Goal: Task Accomplishment & Management: Use online tool/utility

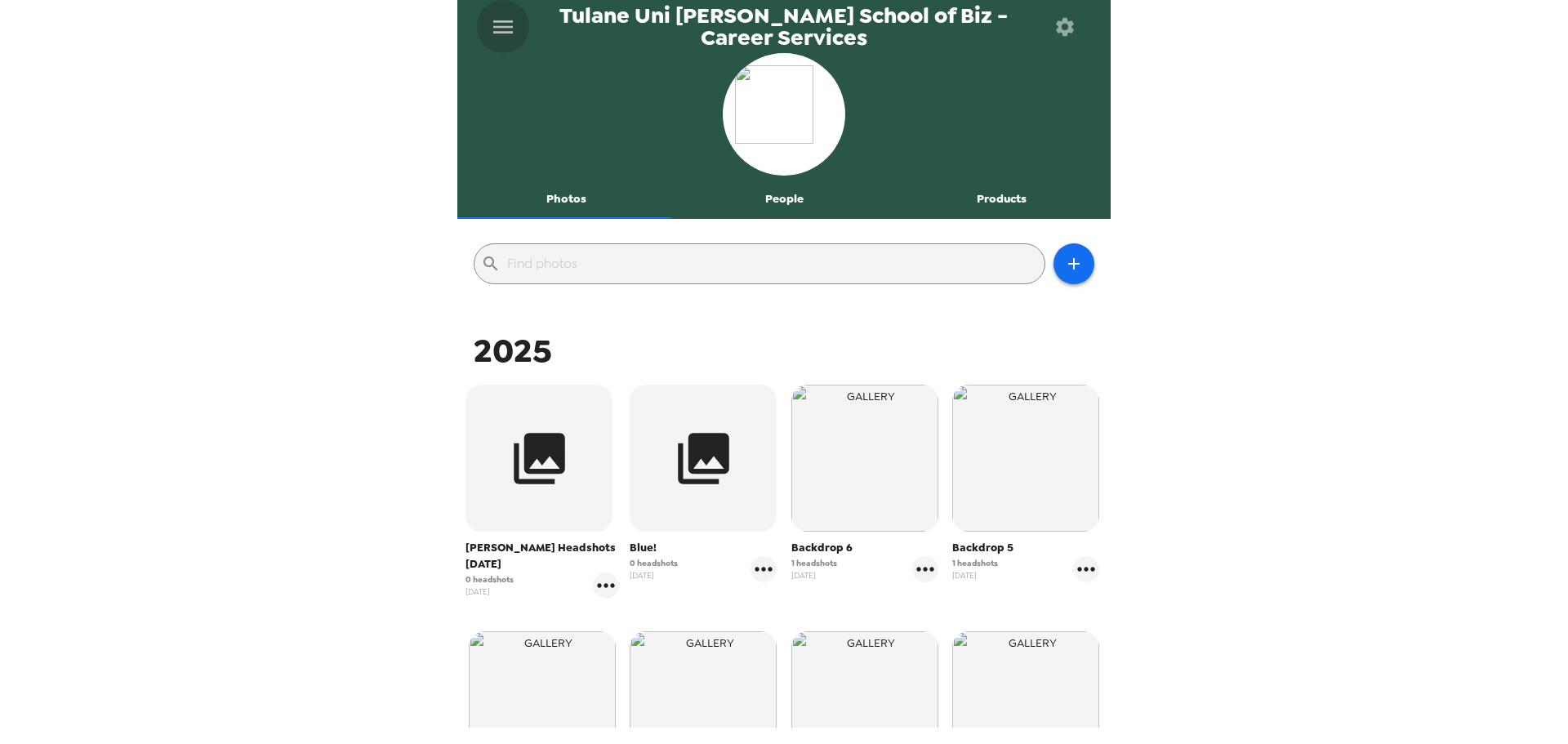
click at [503, 25] on icon "menu" at bounding box center [503, 27] width 26 height 26
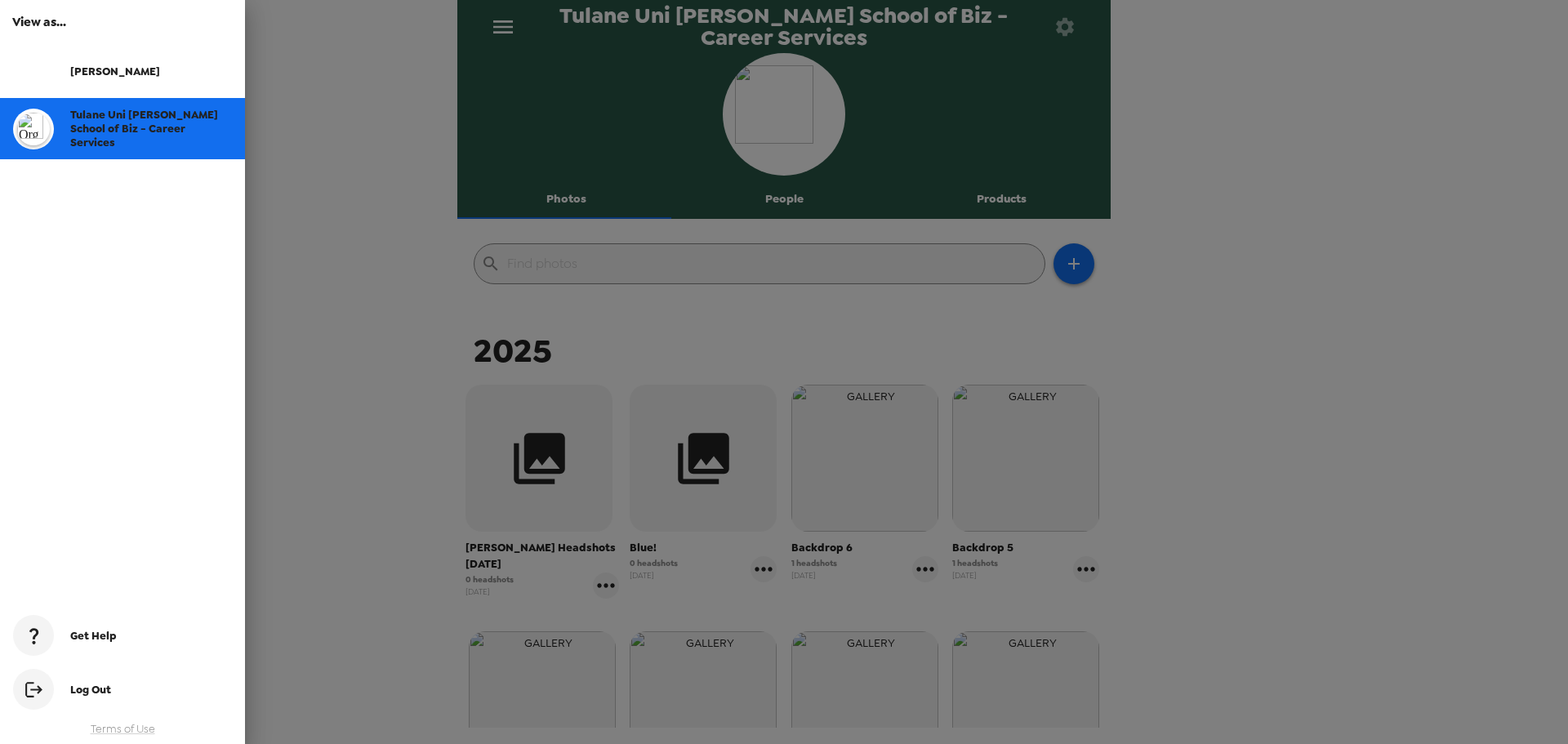
click at [35, 63] on img at bounding box center [33, 71] width 41 height 41
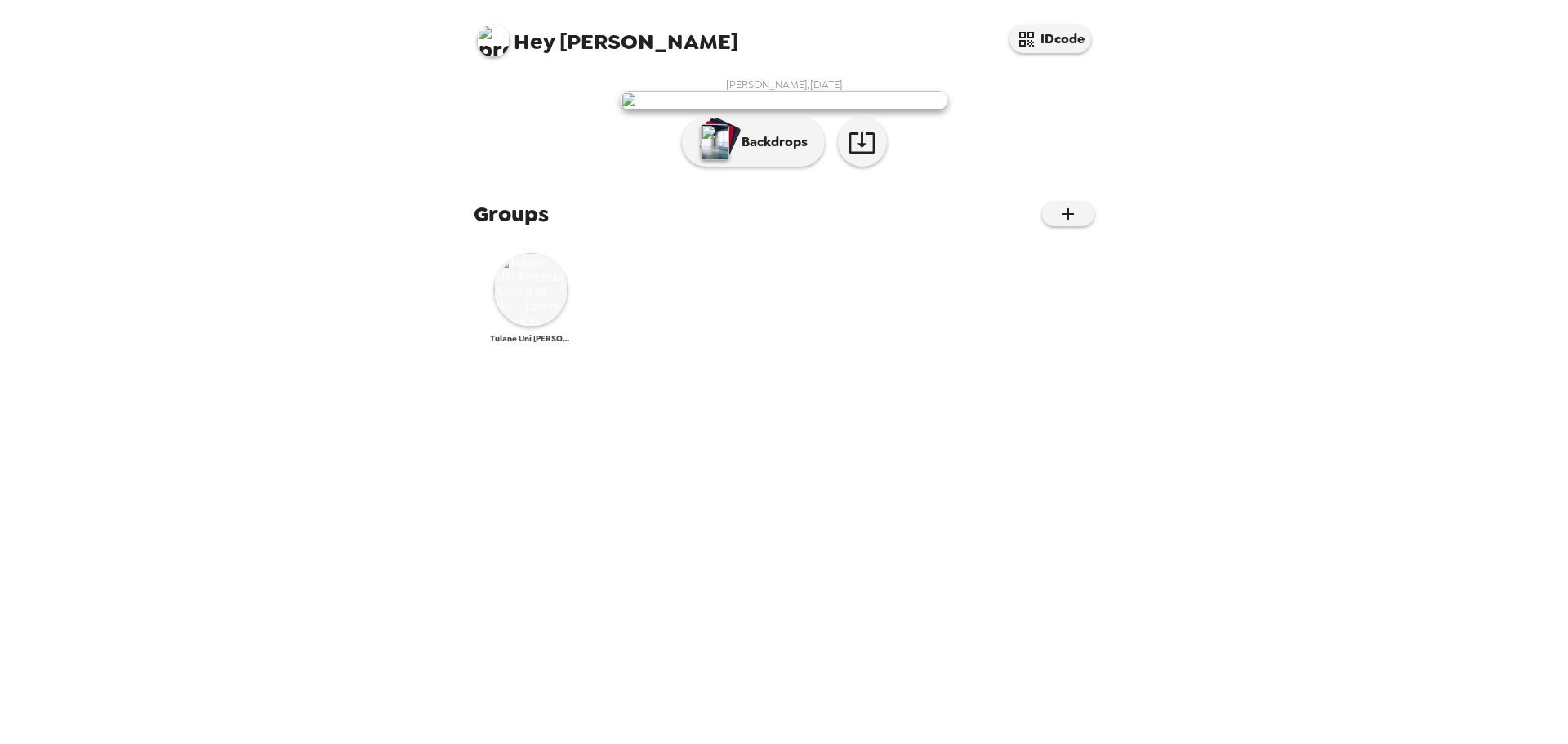
click at [539, 327] on img at bounding box center [531, 290] width 73 height 73
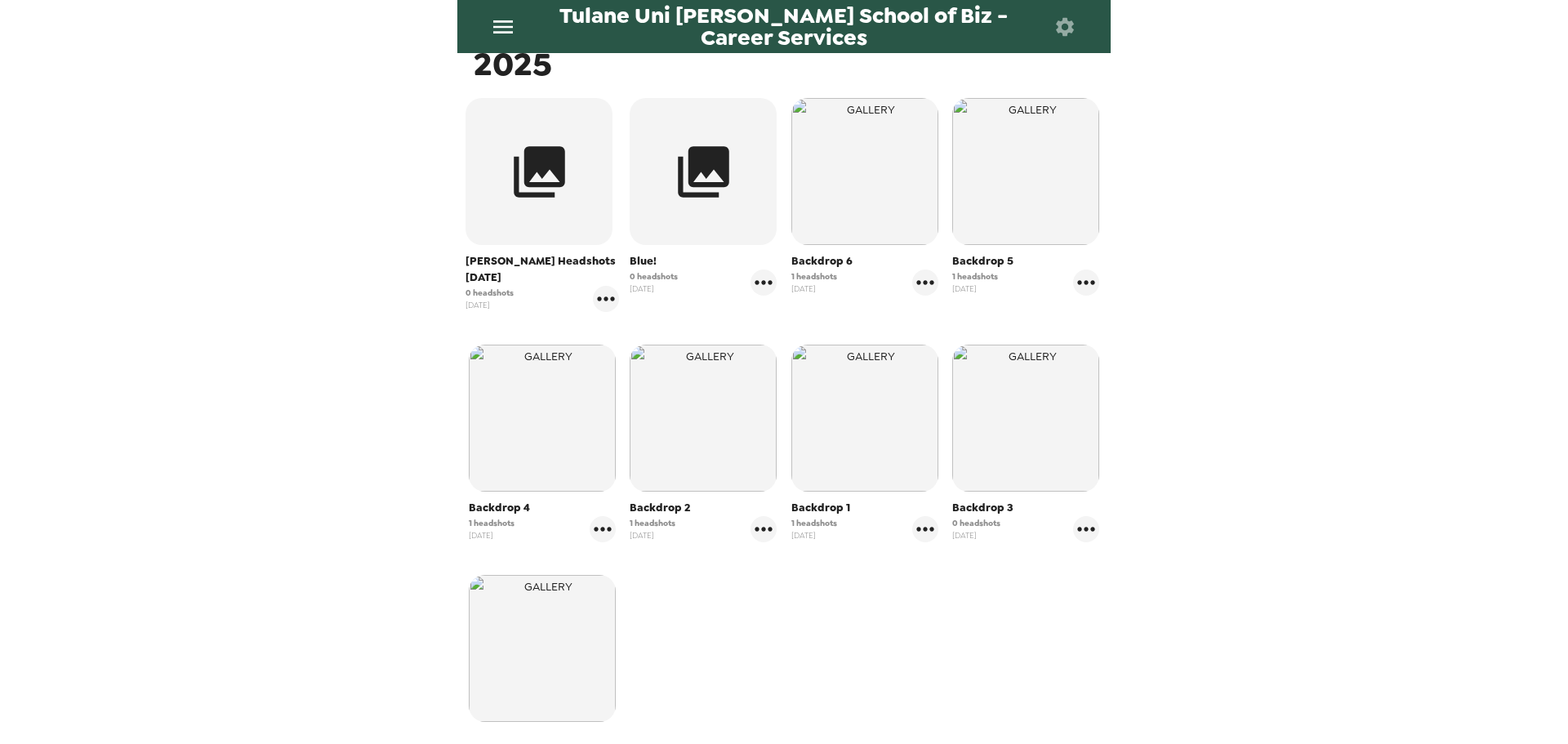
scroll to position [327, 0]
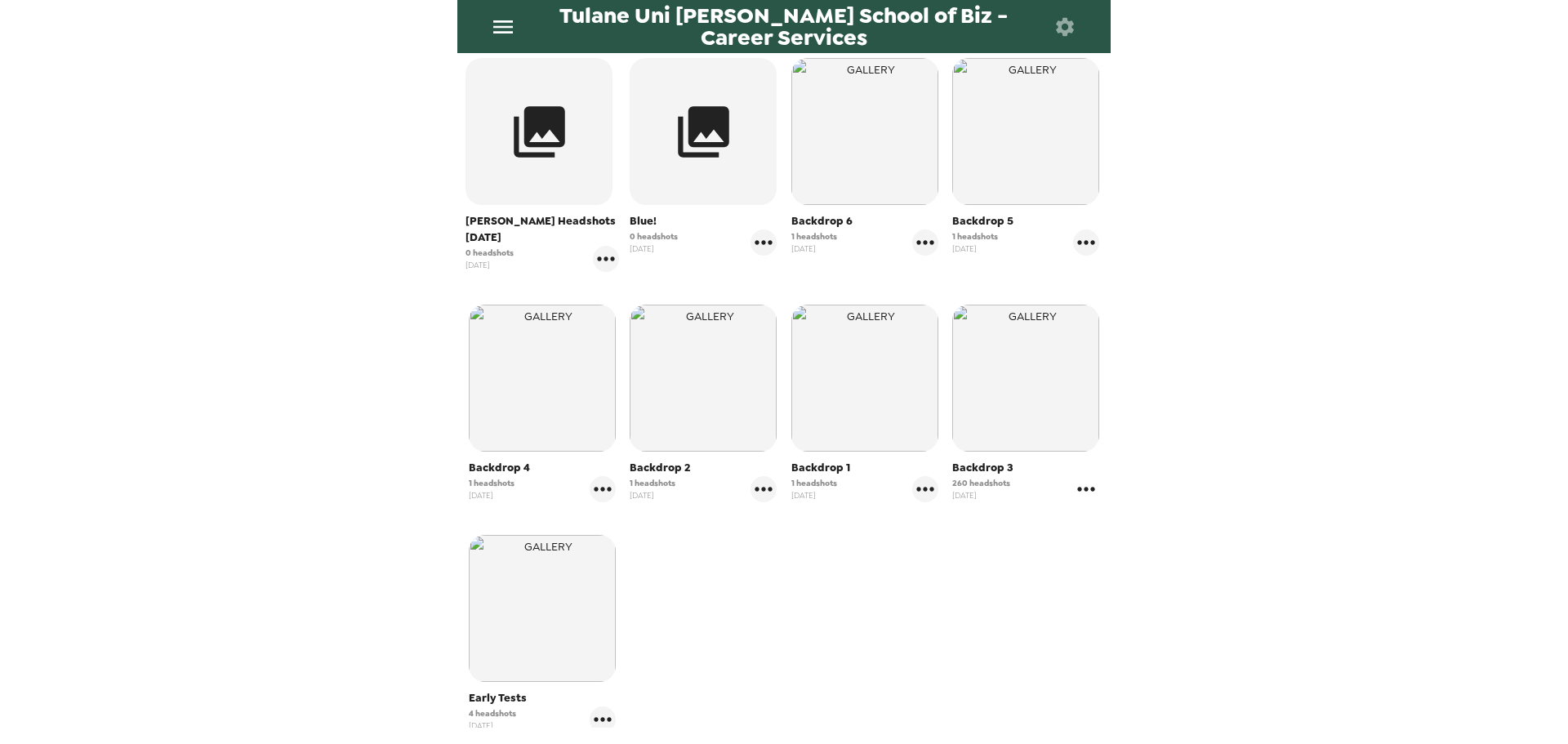
click at [1078, 489] on icon "gallery menu" at bounding box center [1086, 489] width 17 height 4
click at [1154, 527] on span "Edit Shoot" at bounding box center [1173, 523] width 136 height 19
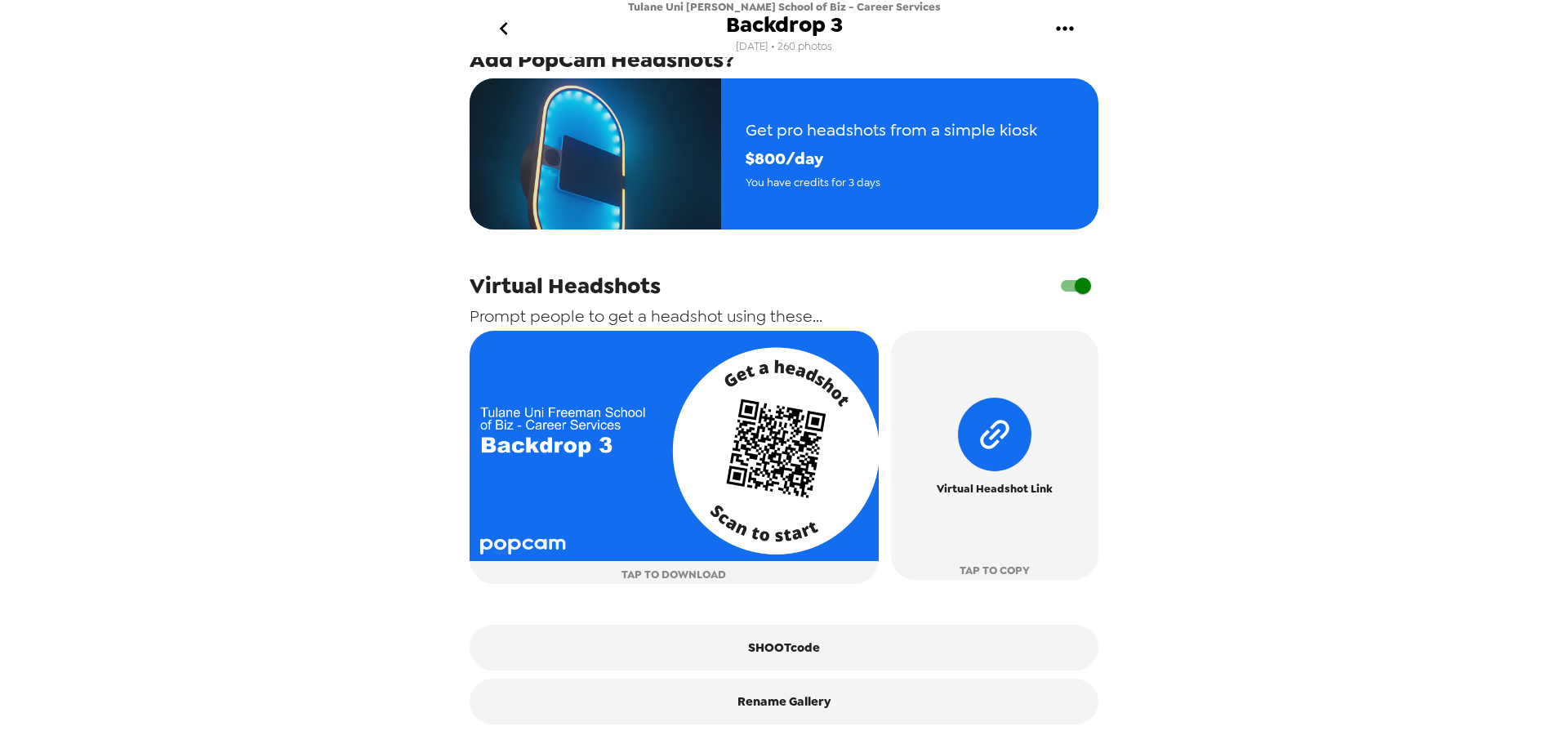
scroll to position [534, 0]
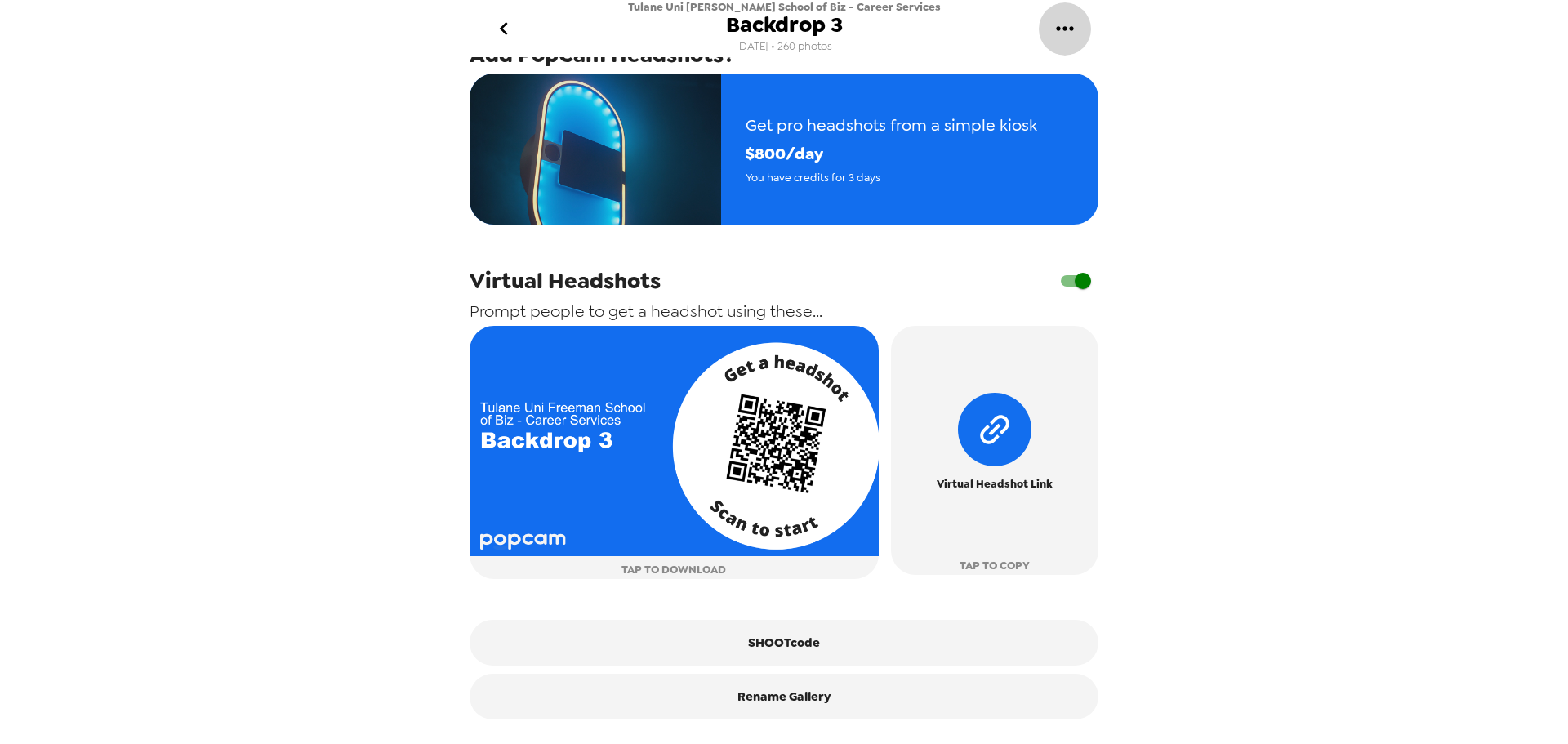
click at [1062, 38] on icon "gallery menu" at bounding box center [1065, 28] width 26 height 26
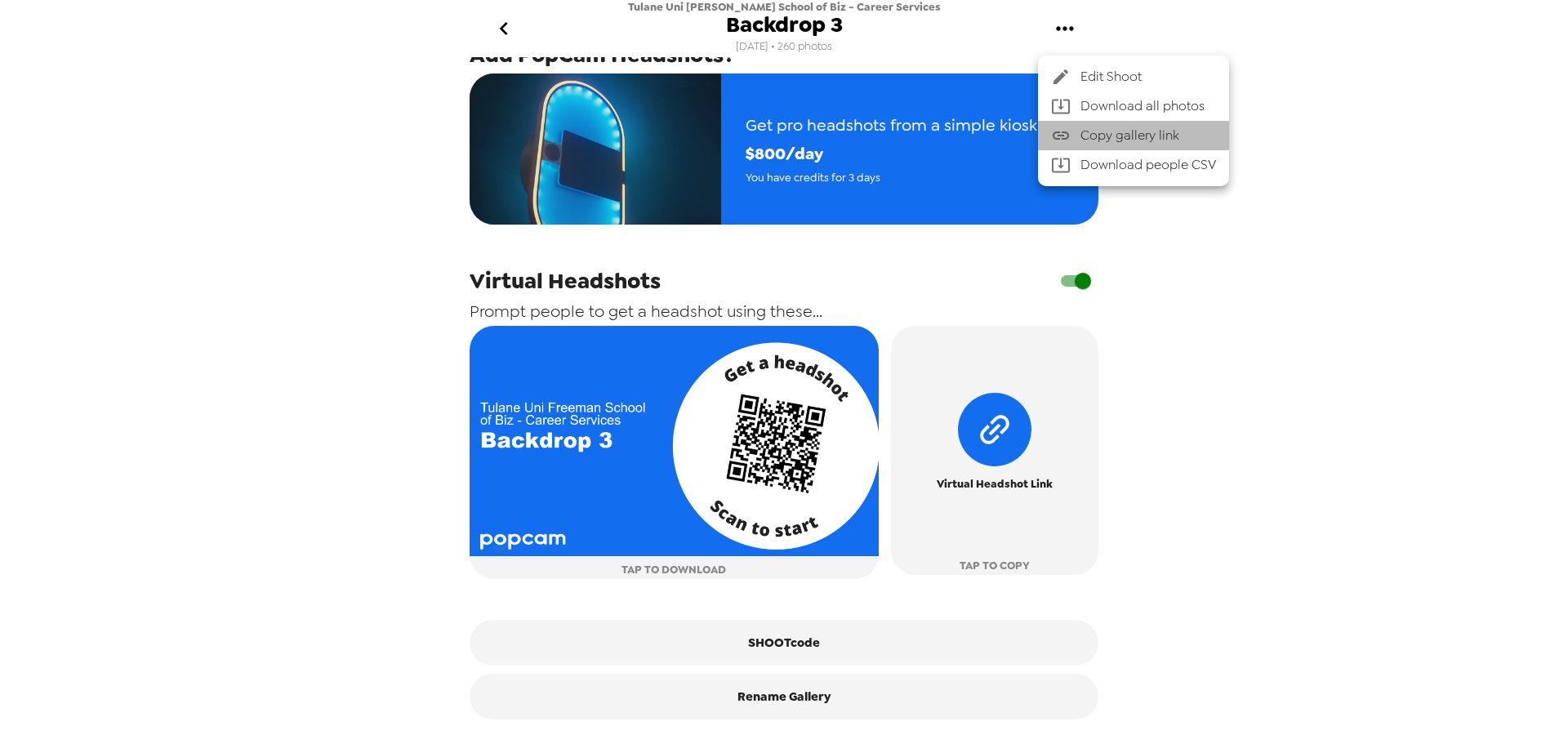
click at [1091, 139] on span "Copy gallery link" at bounding box center [1149, 135] width 136 height 19
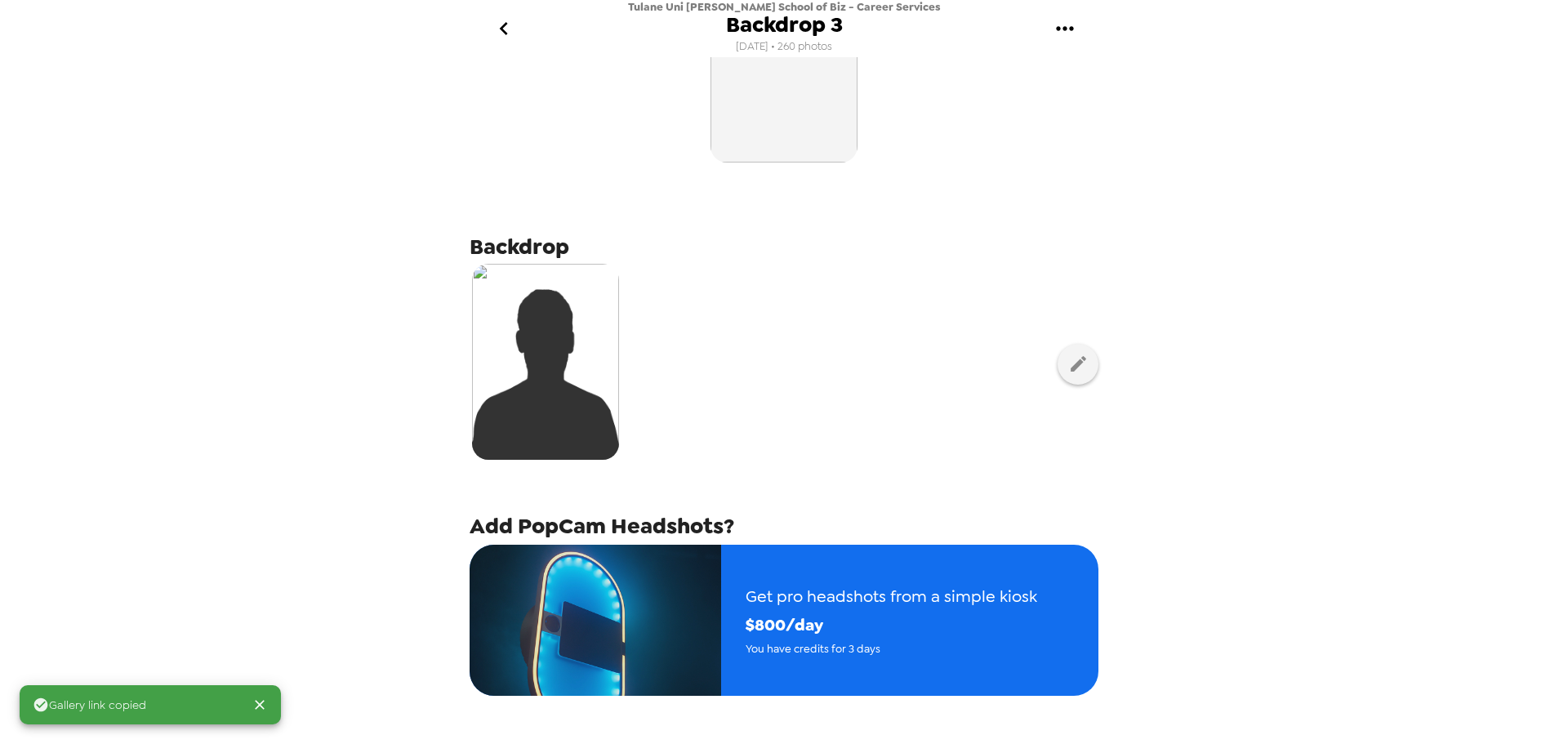
scroll to position [0, 0]
